Goal: Task Accomplishment & Management: Manage account settings

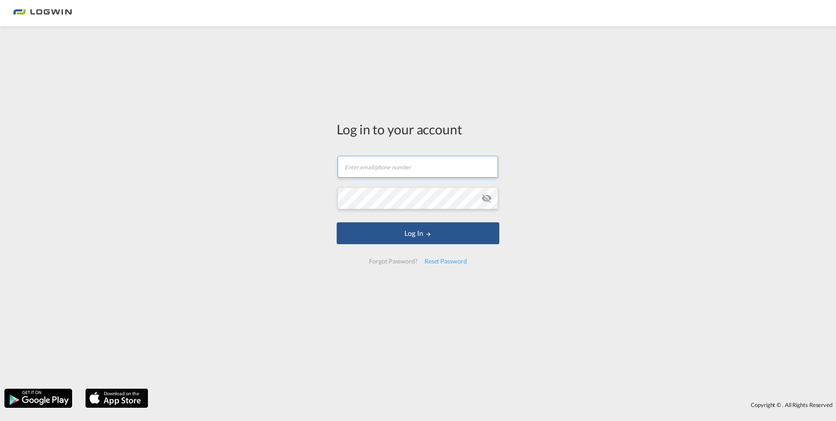
click at [377, 165] on input "text" at bounding box center [418, 167] width 161 height 22
type input "[EMAIL_ADDRESS][DOMAIN_NAME]"
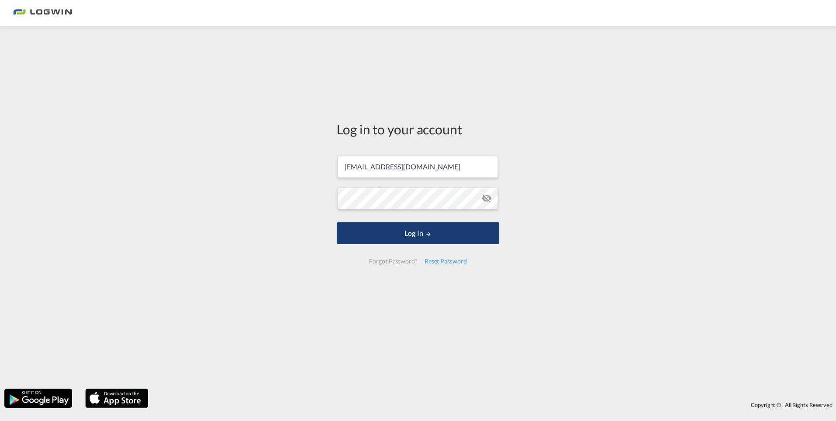
click at [400, 235] on button "Log In" at bounding box center [418, 233] width 163 height 22
